Goal: Navigation & Orientation: Find specific page/section

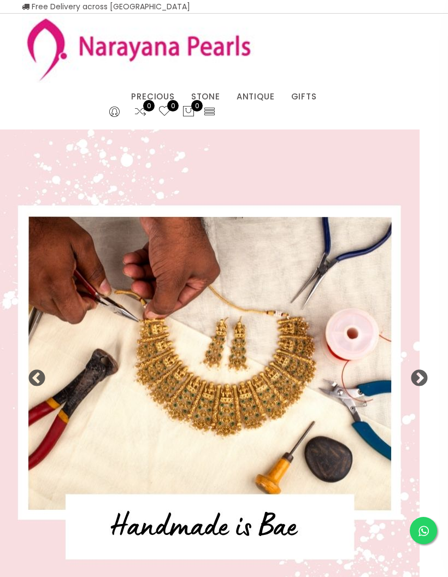
select select "INR"
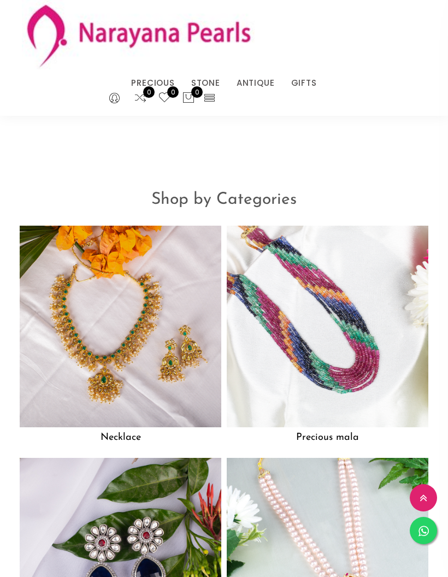
scroll to position [961, 0]
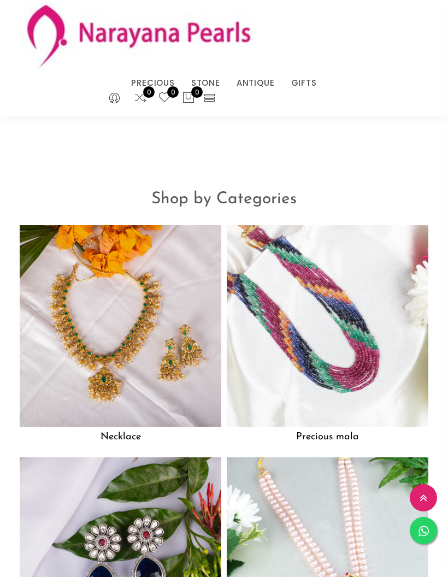
click at [382, 368] on img at bounding box center [328, 326] width 202 height 202
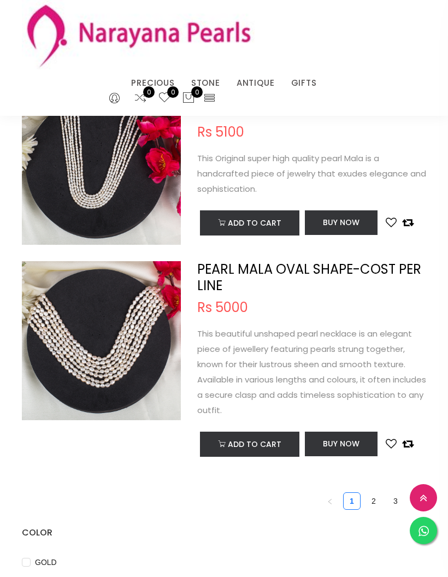
scroll to position [3585, 0]
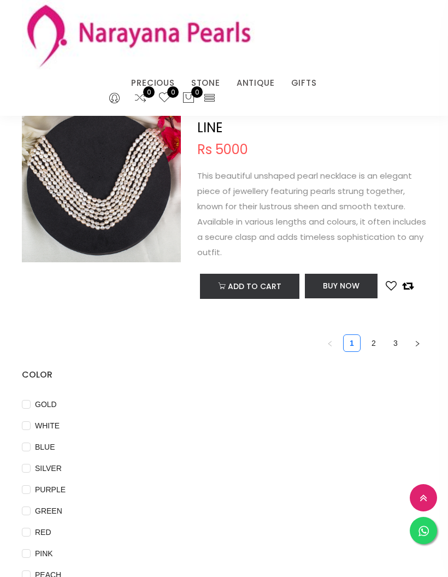
click at [373, 346] on link "2" at bounding box center [374, 343] width 16 height 16
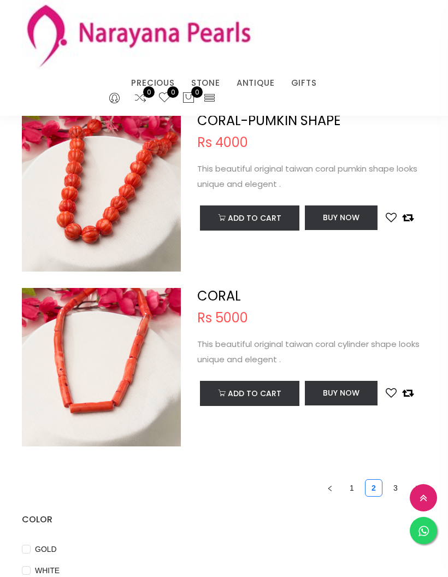
scroll to position [3394, 0]
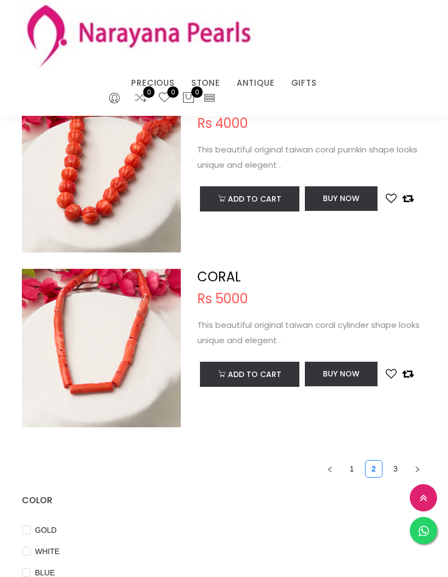
click at [397, 470] on link "3" at bounding box center [396, 469] width 16 height 16
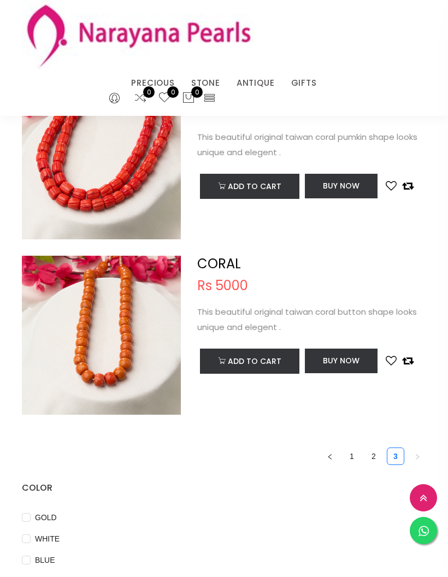
scroll to position [424, 0]
click at [350, 457] on link "1" at bounding box center [352, 457] width 16 height 16
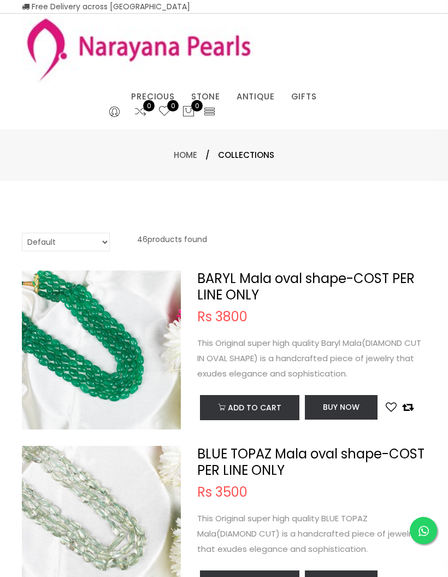
click at [263, 110] on link "EARRINGS / JHUMKAS" at bounding box center [240, 110] width 93 height 0
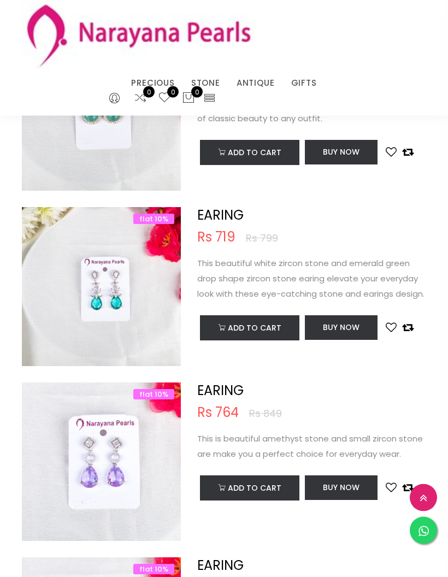
scroll to position [2200, 0]
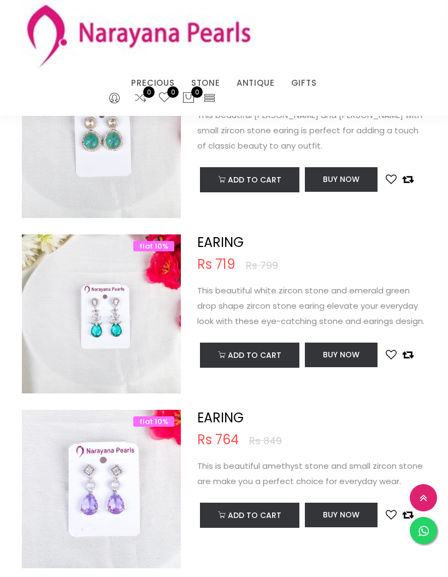
click at [264, 97] on link "NECKLACE" at bounding box center [285, 97] width 93 height 0
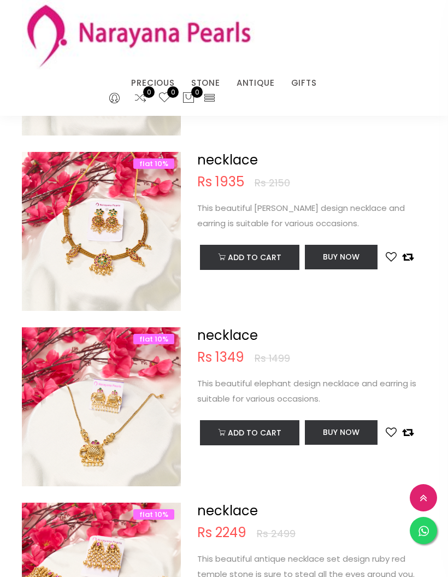
scroll to position [2612, 0]
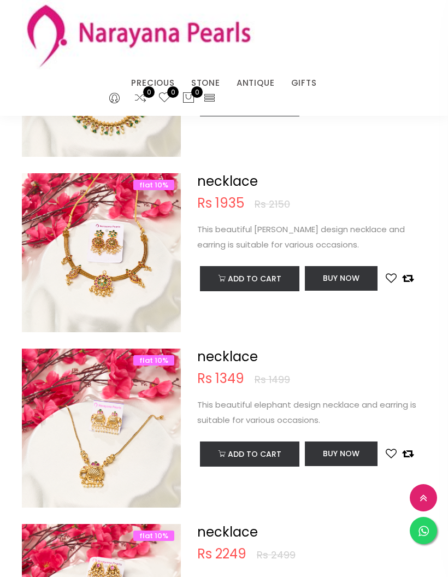
click at [177, 97] on link "PRECIOUS MALA" at bounding box center [180, 97] width 93 height 0
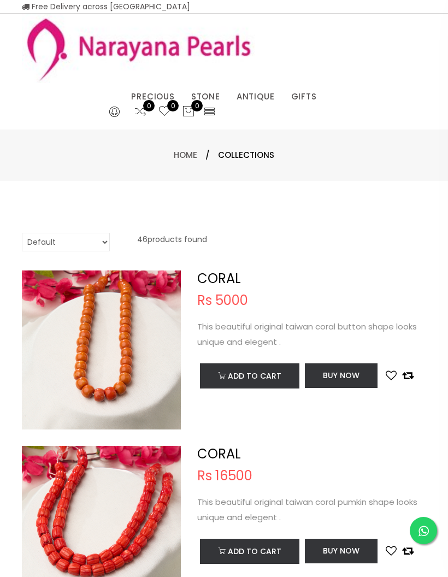
click at [320, 110] on link "COUPLE GIFTS" at bounding box center [340, 110] width 93 height 0
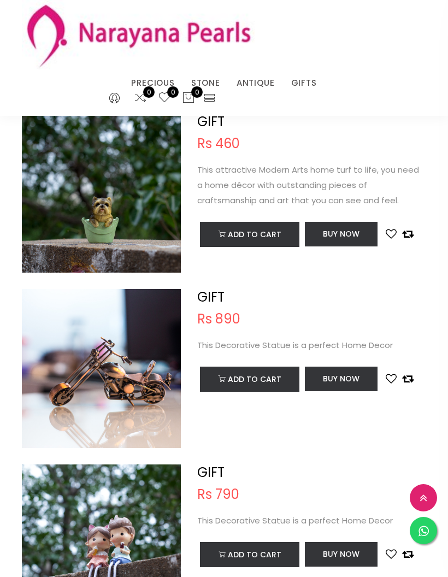
scroll to position [1219, 0]
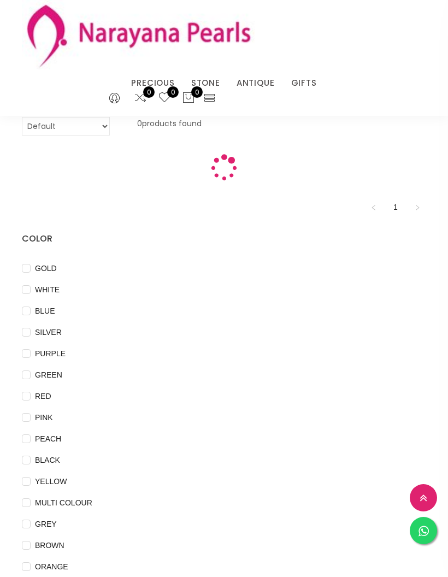
scroll to position [548, 0]
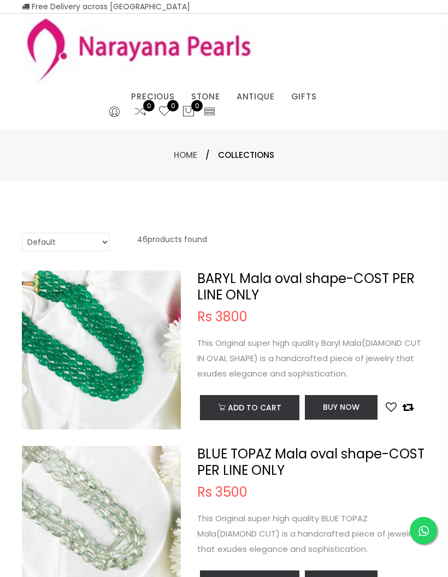
scroll to position [44, 0]
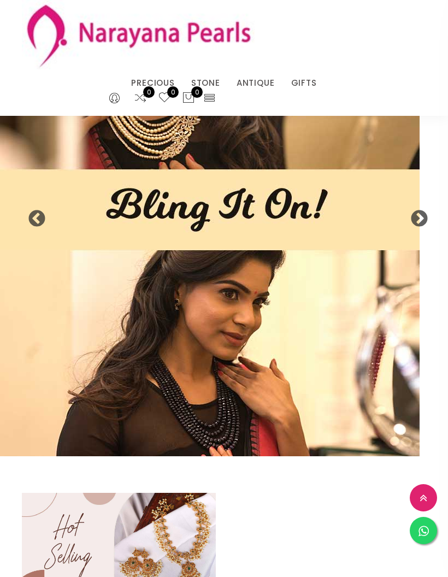
scroll to position [1005, 0]
